Goal: Task Accomplishment & Management: Complete application form

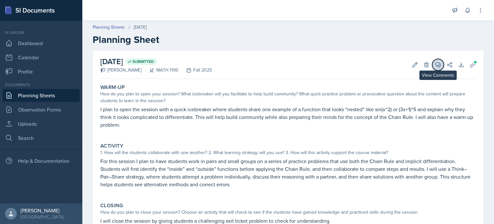
click at [439, 63] on span at bounding box center [440, 62] width 3 height 3
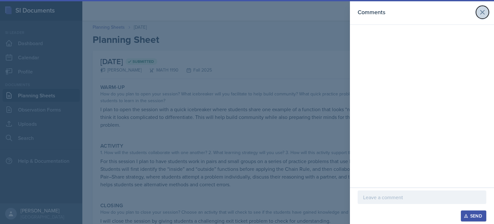
click at [478, 14] on button at bounding box center [482, 12] width 13 height 13
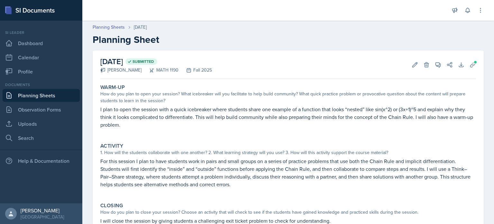
click at [53, 92] on link "Planning Sheets" at bounding box center [41, 95] width 77 height 13
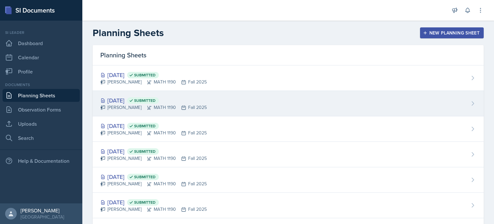
click at [221, 96] on div "[DATE] Submitted [PERSON_NAME] MATH 1190 Fall 2025" at bounding box center [288, 103] width 391 height 25
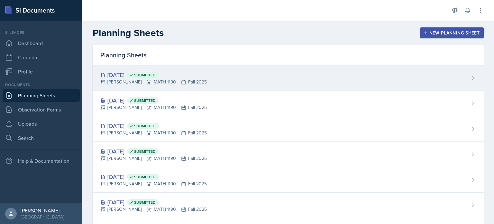
click at [240, 69] on div "[DATE] Submitted [PERSON_NAME] MATH 1190 Fall 2025" at bounding box center [288, 77] width 391 height 25
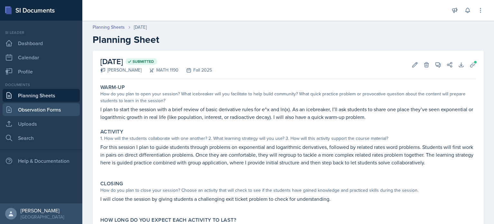
click at [67, 109] on link "Observation Forms" at bounding box center [41, 109] width 77 height 13
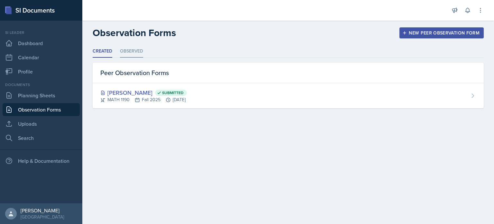
click at [138, 49] on li "Observed" at bounding box center [131, 51] width 23 height 13
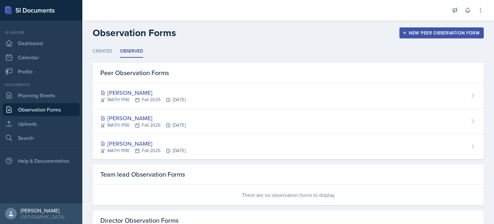
click at [161, 89] on div "[PERSON_NAME]" at bounding box center [142, 92] width 85 height 9
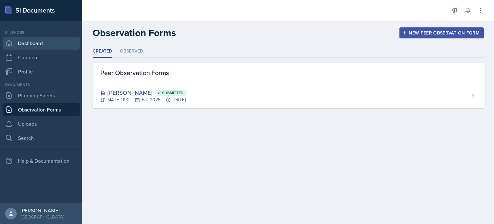
click at [52, 44] on link "Dashboard" at bounding box center [41, 43] width 77 height 13
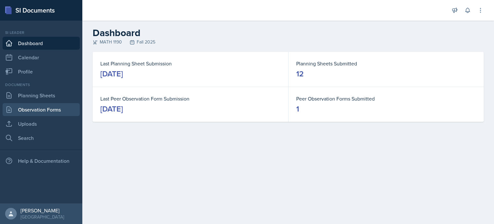
click at [51, 106] on link "Observation Forms" at bounding box center [41, 109] width 77 height 13
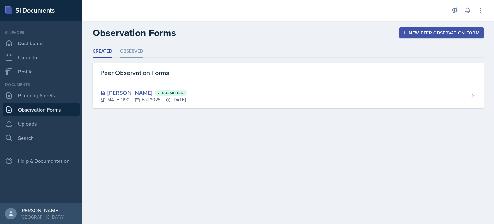
click at [126, 46] on li "Observed" at bounding box center [131, 51] width 23 height 13
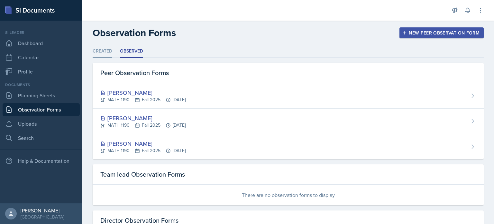
click at [107, 52] on li "Created" at bounding box center [103, 51] width 20 height 13
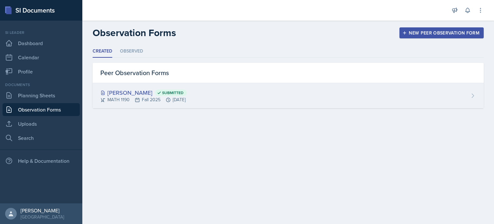
click at [123, 89] on div "[PERSON_NAME] Submitted" at bounding box center [143, 92] width 87 height 9
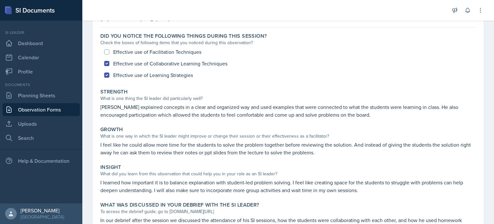
scroll to position [84, 0]
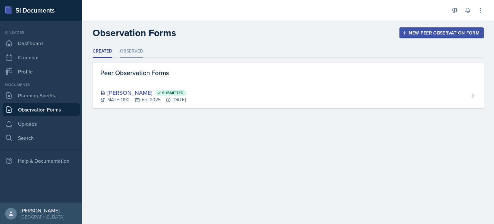
click at [124, 55] on li "Observed" at bounding box center [131, 51] width 23 height 13
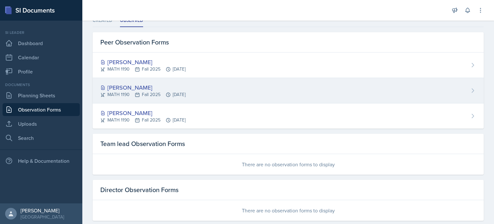
scroll to position [31, 0]
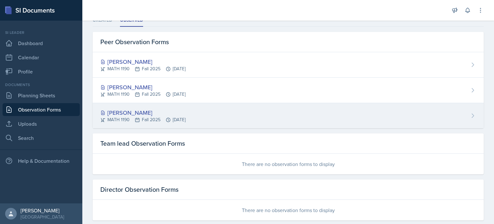
click at [123, 127] on div "[PERSON_NAME] MATH 1190 Fall 2025 [DATE]" at bounding box center [288, 115] width 391 height 25
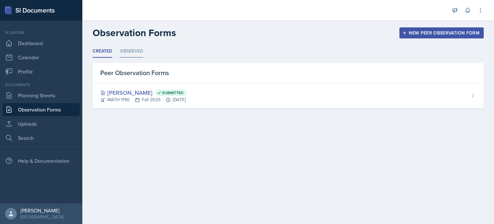
click at [140, 57] on li "Observed" at bounding box center [131, 51] width 23 height 13
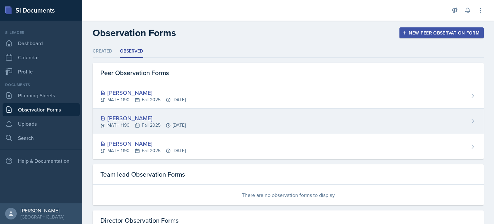
click at [134, 110] on div "[PERSON_NAME] MATH 1190 Fall 2025 [DATE]" at bounding box center [288, 120] width 391 height 25
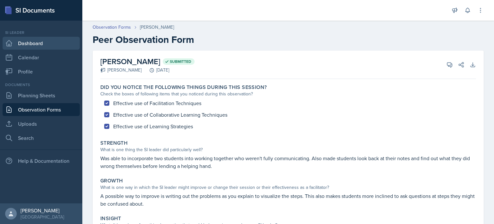
click at [52, 42] on link "Dashboard" at bounding box center [41, 43] width 77 height 13
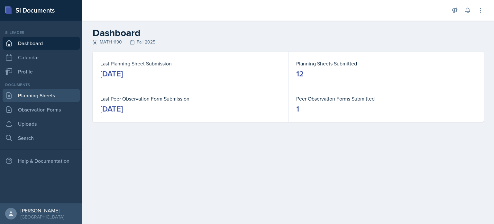
click at [64, 101] on link "Planning Sheets" at bounding box center [41, 95] width 77 height 13
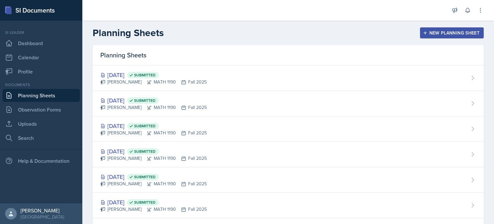
click at [425, 28] on button "New Planning Sheet" at bounding box center [452, 32] width 64 height 11
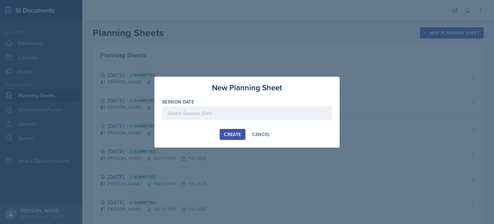
click at [248, 117] on div at bounding box center [247, 113] width 170 height 14
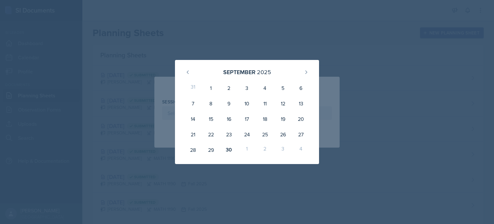
click at [246, 58] on div at bounding box center [247, 112] width 494 height 224
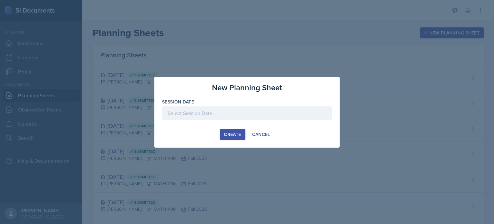
click at [250, 114] on div at bounding box center [247, 113] width 170 height 14
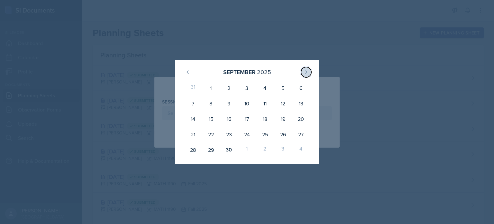
click at [305, 70] on icon at bounding box center [306, 72] width 5 height 5
click at [249, 100] on div "8" at bounding box center [247, 103] width 18 height 15
type input "[DATE]"
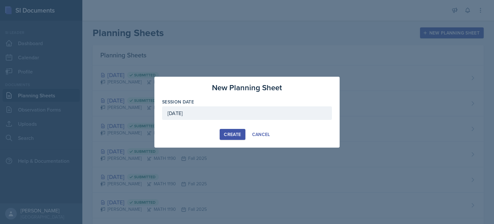
click at [228, 134] on div "Create" at bounding box center [232, 134] width 17 height 5
